Goal: Task Accomplishment & Management: Use online tool/utility

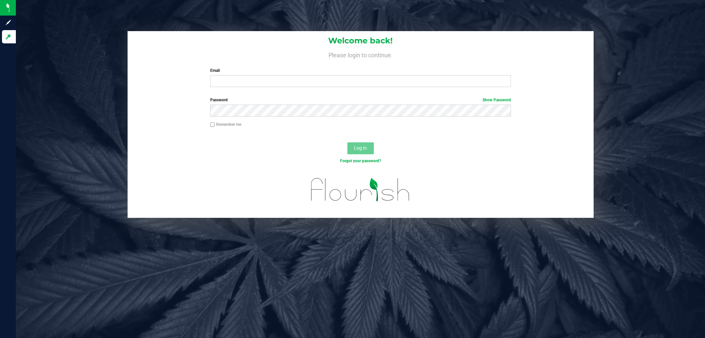
click at [235, 81] on input "Email" at bounding box center [360, 81] width 301 height 12
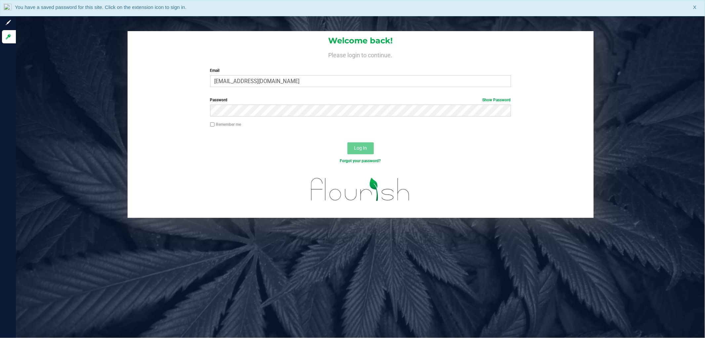
type input "[EMAIL_ADDRESS][DOMAIN_NAME]"
click at [348, 142] on button "Log In" at bounding box center [361, 148] width 26 height 12
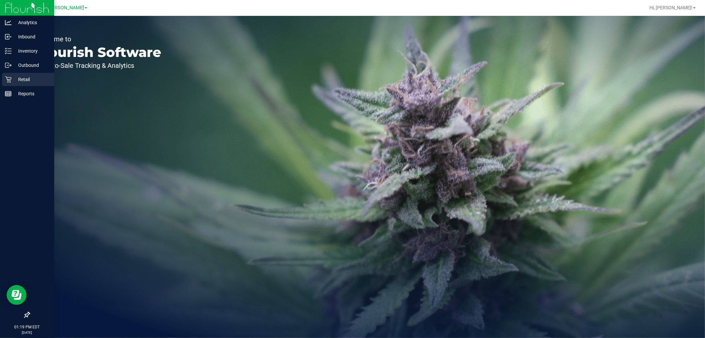
click at [9, 75] on div "Retail" at bounding box center [28, 79] width 52 height 13
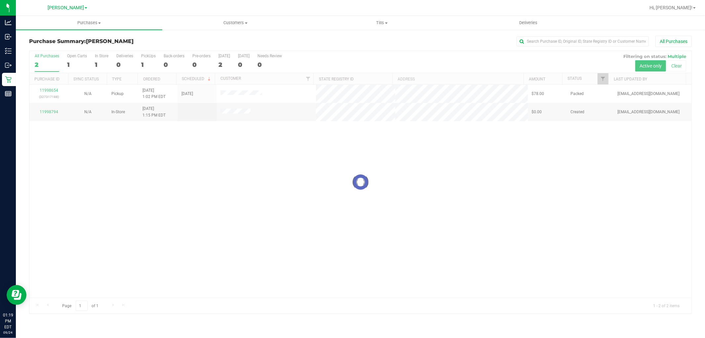
click at [159, 149] on div at bounding box center [360, 182] width 662 height 262
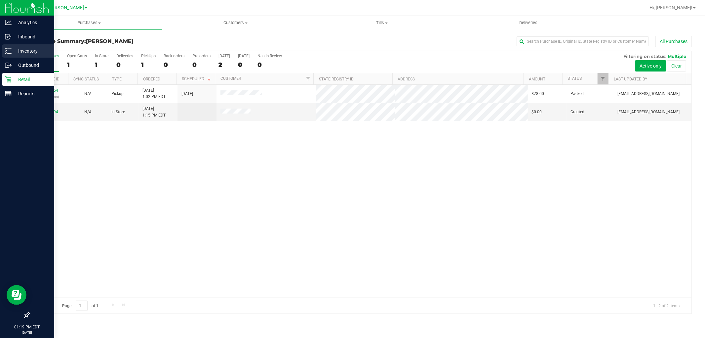
click at [12, 51] on p "Inventory" at bounding box center [32, 51] width 40 height 8
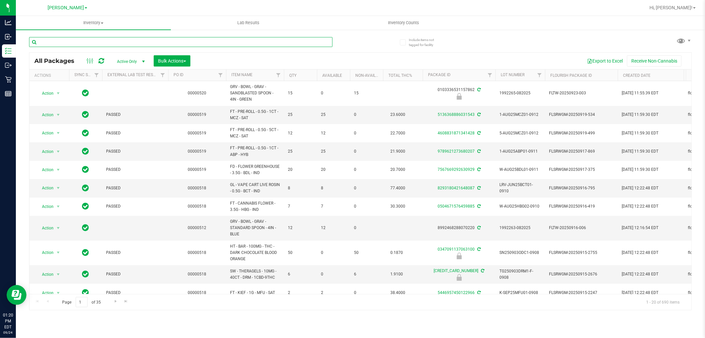
click at [108, 41] on input "text" at bounding box center [181, 42] width 304 height 10
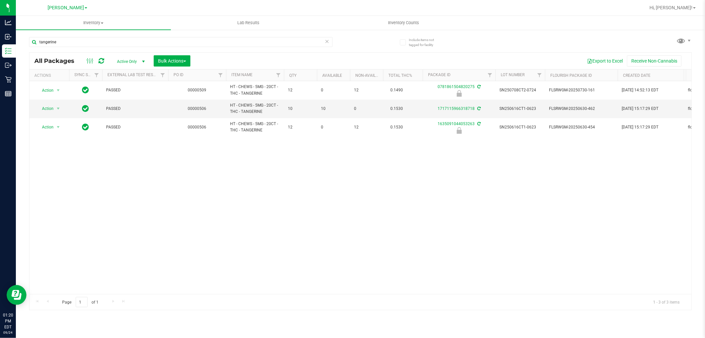
click at [292, 169] on div "Action Action Edit attributes Global inventory Locate package Package audit log…" at bounding box center [360, 187] width 662 height 213
click at [69, 42] on input "tangerine" at bounding box center [181, 42] width 304 height 10
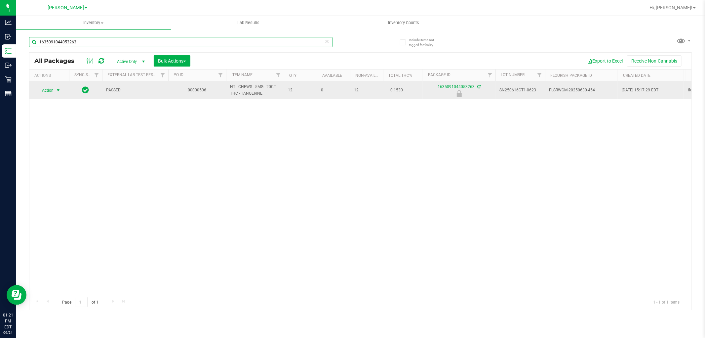
type input "1635091044053263"
click at [55, 89] on span "select" at bounding box center [58, 90] width 8 height 9
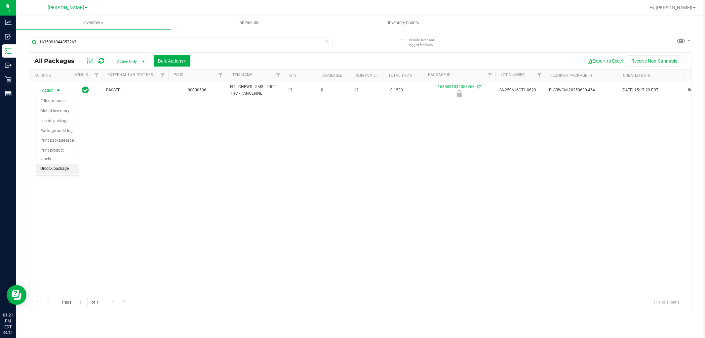
click at [57, 167] on li "Unlock package" at bounding box center [57, 169] width 42 height 10
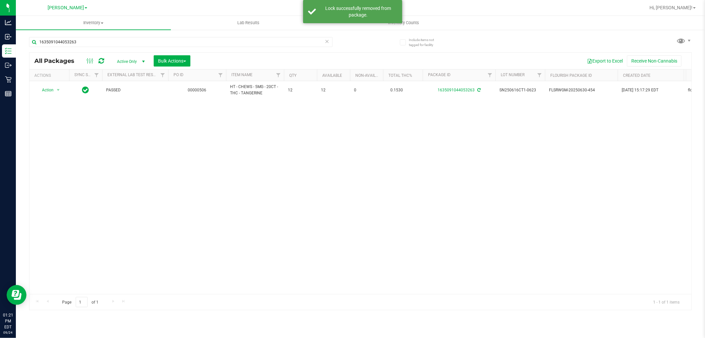
click at [192, 166] on div "Action Action Adjust qty Create package Edit attributes Global inventory Locate…" at bounding box center [360, 187] width 662 height 213
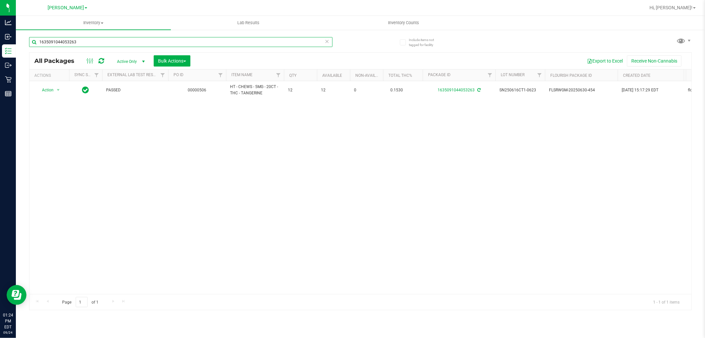
click at [118, 43] on input "1635091044053263" at bounding box center [181, 42] width 304 height 10
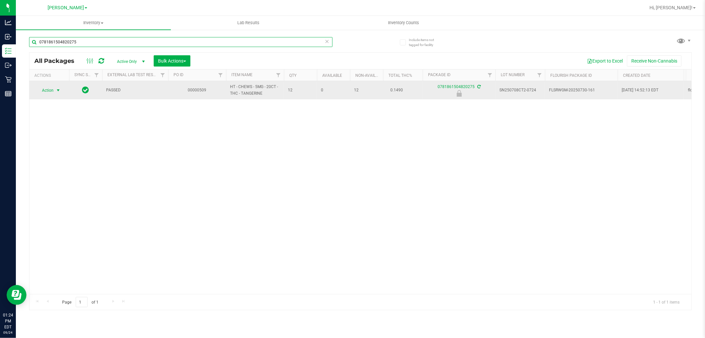
type input "0781861504820275"
click at [56, 88] on span "select" at bounding box center [58, 90] width 5 height 5
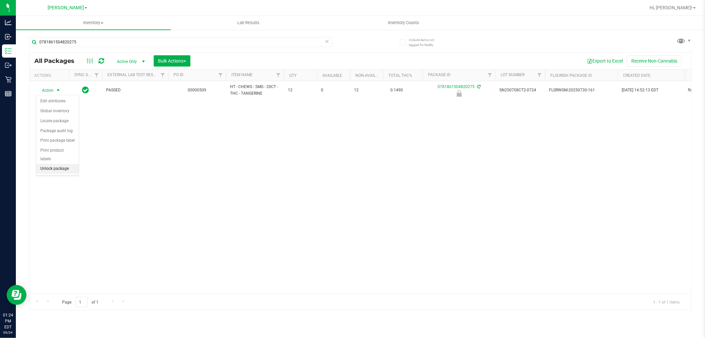
click at [51, 172] on li "Unlock package" at bounding box center [57, 169] width 42 height 10
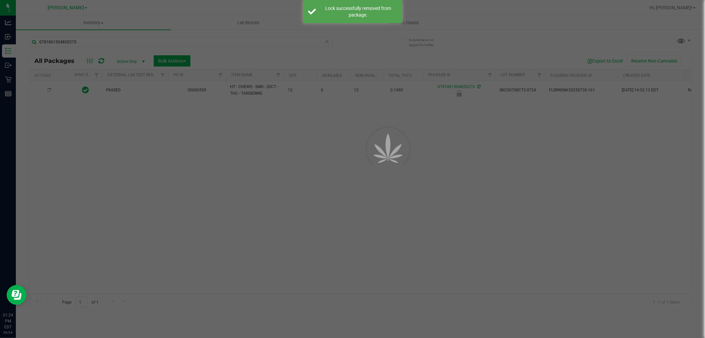
drag, startPoint x: 54, startPoint y: 172, endPoint x: 255, endPoint y: 172, distance: 200.7
click at [255, 172] on div at bounding box center [352, 169] width 705 height 338
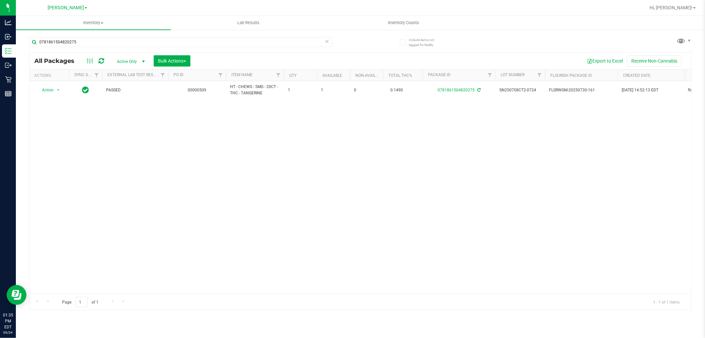
click at [236, 151] on div "Action Action Adjust qty Create package Edit attributes Global inventory Locate…" at bounding box center [360, 187] width 662 height 213
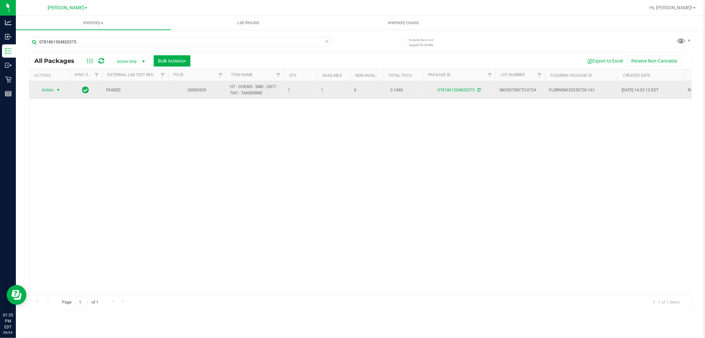
click at [53, 88] on span "Action" at bounding box center [45, 89] width 18 height 9
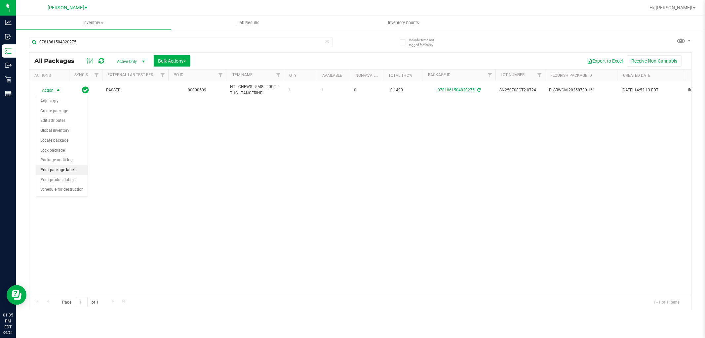
click at [50, 171] on li "Print package label" at bounding box center [61, 170] width 51 height 10
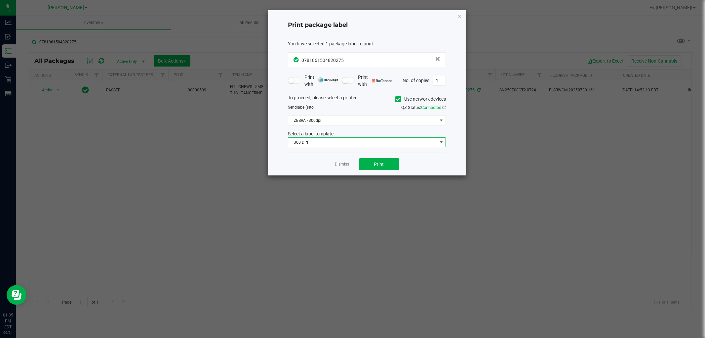
click at [333, 141] on span "300 DPI" at bounding box center [362, 142] width 149 height 9
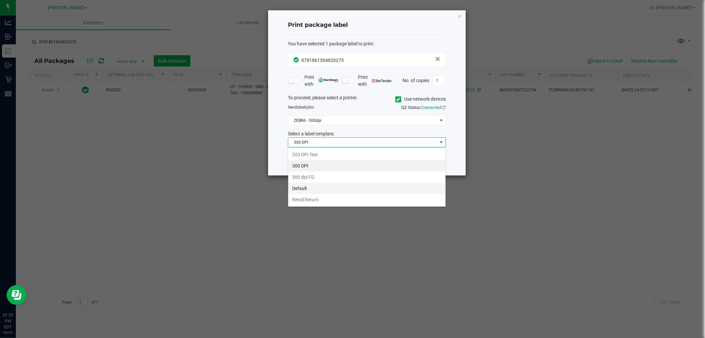
scroll to position [10, 158]
click at [312, 195] on li "Retail Return" at bounding box center [366, 199] width 157 height 11
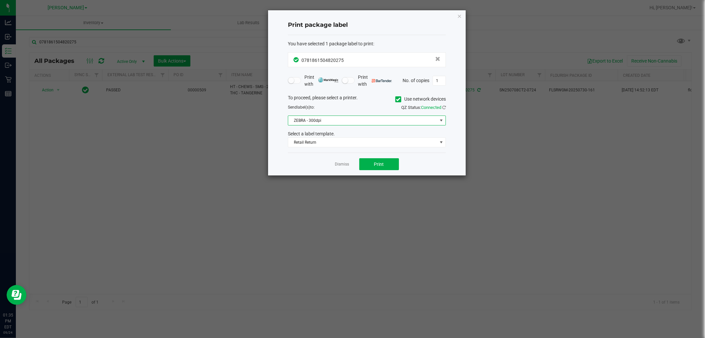
click at [339, 121] on span "ZEBRA - 300dpi" at bounding box center [362, 120] width 149 height 9
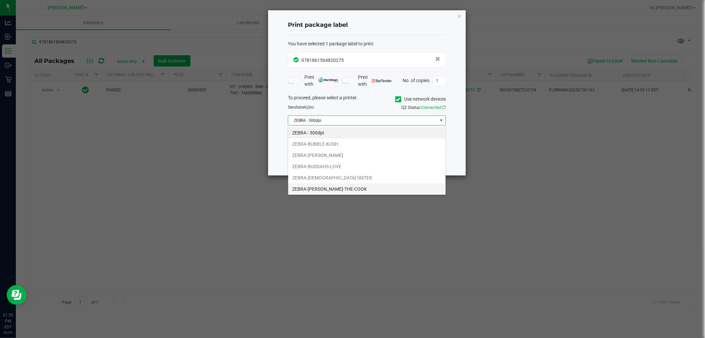
click at [326, 186] on li "ZEBRA-BUFORD-THE-COOK" at bounding box center [366, 188] width 157 height 11
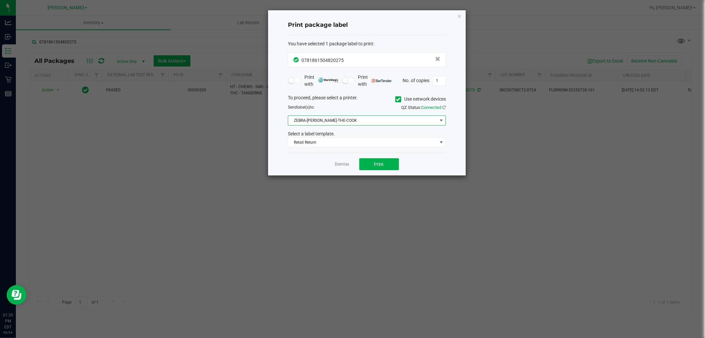
click at [304, 150] on div "You have selected 1 package label to print : 0781861504820275 Print with Print …" at bounding box center [367, 94] width 158 height 118
click at [365, 161] on button "Print" at bounding box center [379, 164] width 40 height 12
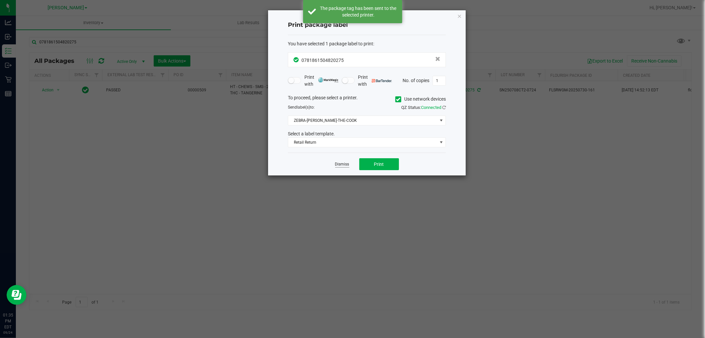
click at [342, 164] on link "Dismiss" at bounding box center [342, 164] width 14 height 6
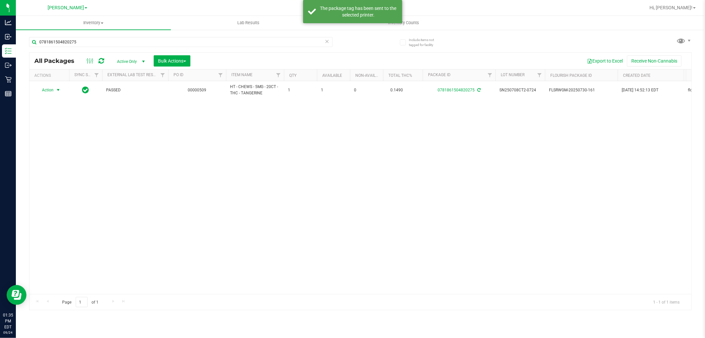
click at [359, 186] on div "Action Action Adjust qty Create package Edit attributes Global inventory Locate…" at bounding box center [360, 187] width 662 height 213
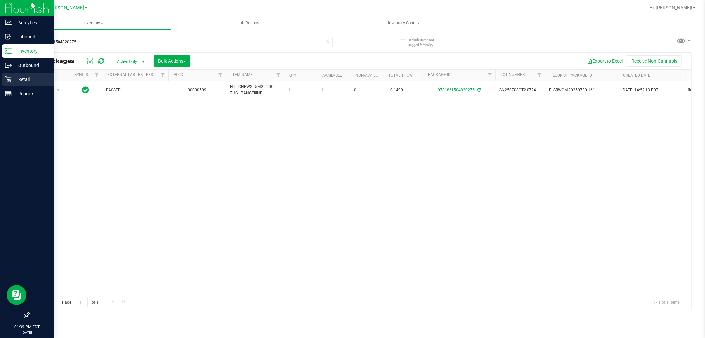
click at [24, 77] on p "Retail" at bounding box center [32, 79] width 40 height 8
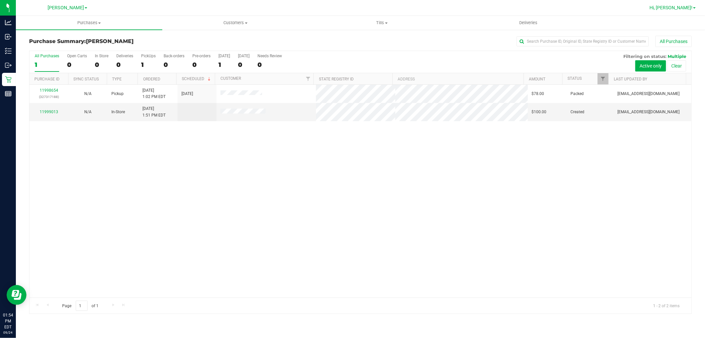
click at [677, 6] on span "Hi, [PERSON_NAME]!" at bounding box center [671, 7] width 43 height 5
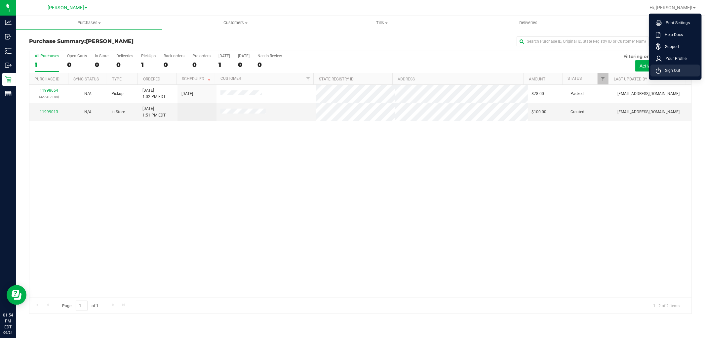
click at [665, 69] on span "Sign Out" at bounding box center [670, 70] width 19 height 7
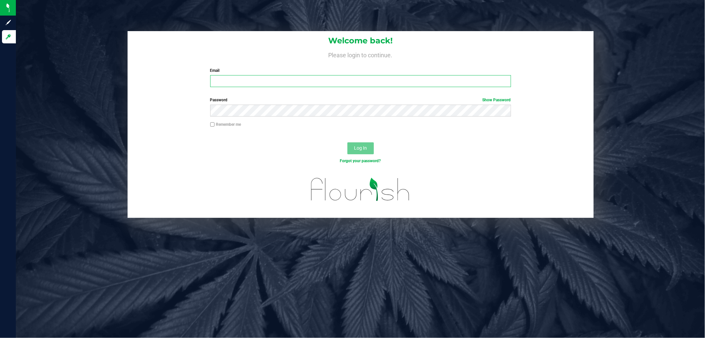
click at [299, 87] on div "Welcome back! Please login to continue. Email Required Please format your email…" at bounding box center [361, 61] width 466 height 61
type input "[EMAIL_ADDRESS][DOMAIN_NAME]"
click at [348, 142] on button "Log In" at bounding box center [361, 148] width 26 height 12
